Goal: Entertainment & Leisure: Consume media (video, audio)

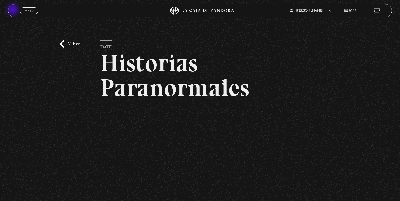
scroll to position [57, 0]
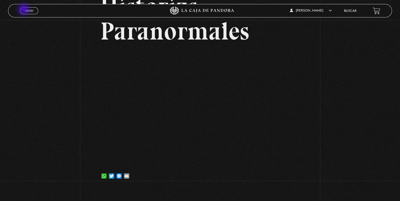
click at [24, 11] on link "Menu Cerrar" at bounding box center [29, 10] width 18 height 7
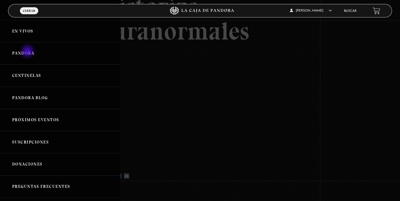
click at [28, 52] on link "Pandora" at bounding box center [60, 53] width 120 height 22
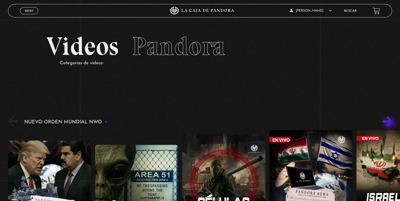
click at [389, 124] on button "»" at bounding box center [387, 121] width 9 height 9
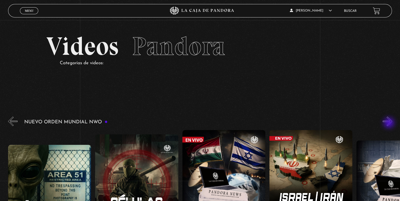
click at [389, 124] on button "»" at bounding box center [387, 121] width 9 height 9
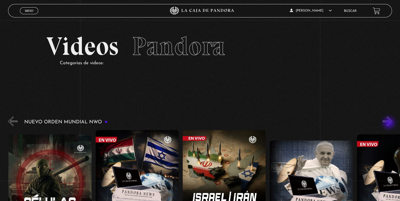
click at [389, 124] on button "»" at bounding box center [387, 121] width 9 height 9
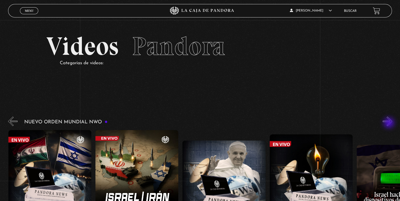
click at [389, 124] on button "»" at bounding box center [387, 121] width 9 height 9
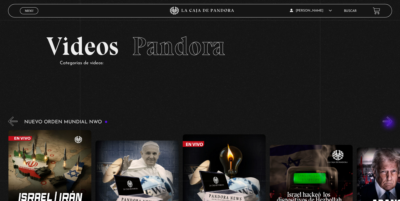
scroll to position [0, 348]
click at [389, 124] on button "»" at bounding box center [387, 121] width 9 height 9
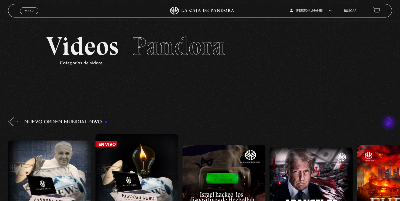
click at [389, 124] on button "»" at bounding box center [387, 121] width 9 height 9
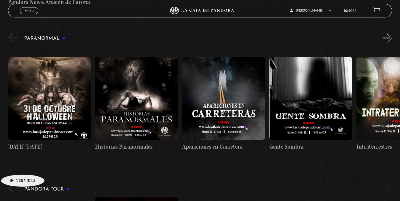
scroll to position [227, 0]
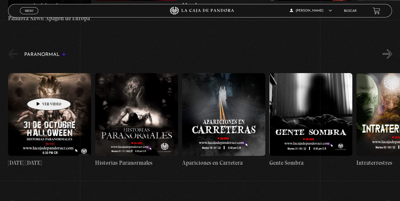
click at [43, 94] on figure at bounding box center [49, 114] width 83 height 83
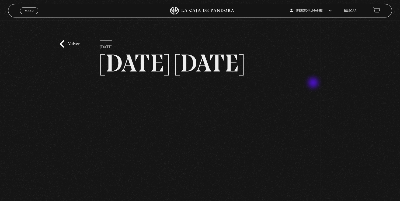
scroll to position [57, 0]
